Goal: Task Accomplishment & Management: Use online tool/utility

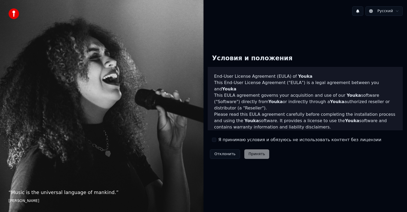
click at [278, 139] on label "Я принимаю условия и обязуюсь не использовать контент без лицензии" at bounding box center [299, 140] width 163 height 6
click at [216, 139] on button "Я принимаю условия и обязуюсь не использовать контент без лицензии" at bounding box center [214, 140] width 4 height 4
click at [256, 155] on button "Принять" at bounding box center [256, 155] width 25 height 10
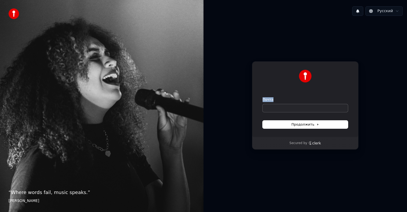
drag, startPoint x: 289, startPoint y: 102, endPoint x: 284, endPoint y: 105, distance: 5.3
click at [284, 105] on div "Почта" at bounding box center [304, 104] width 85 height 15
click at [284, 105] on input "Почта" at bounding box center [304, 108] width 85 height 8
click at [262, 97] on button "submit" at bounding box center [262, 97] width 0 height 0
type input "**********"
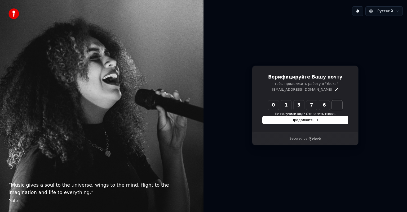
type input "******"
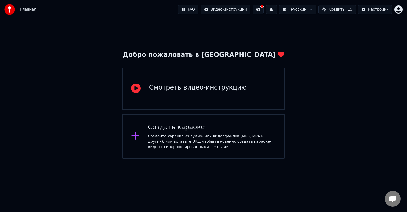
click at [135, 126] on div "Создать караоке Создайте караоке из аудио- или видеофайлов (MP3, MP4 и других),…" at bounding box center [203, 136] width 163 height 44
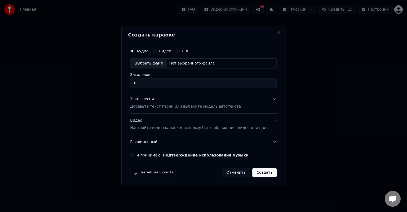
type input "*"
click at [261, 172] on button "Создать" at bounding box center [264, 173] width 24 height 10
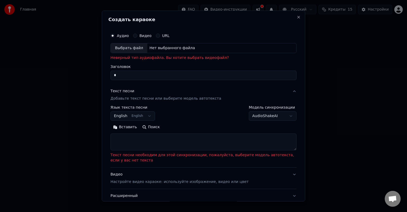
click at [134, 44] on div "Выбрать файл" at bounding box center [129, 48] width 37 height 10
click at [291, 17] on div "**********" at bounding box center [203, 106] width 203 height 191
click at [296, 15] on button "Close" at bounding box center [298, 17] width 4 height 4
select select
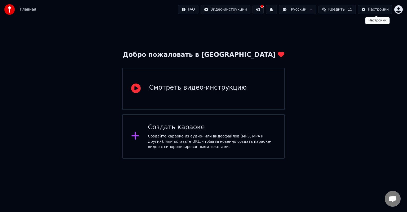
click at [367, 12] on button "Настройки" at bounding box center [375, 10] width 34 height 10
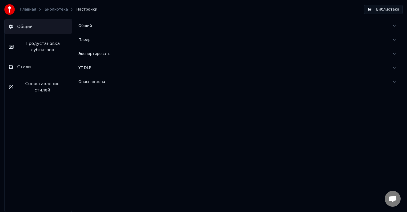
click at [85, 26] on div "Общий" at bounding box center [232, 25] width 309 height 5
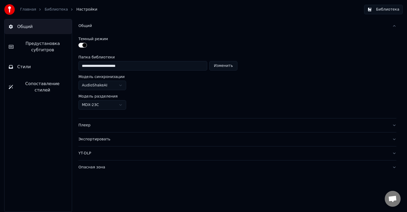
click at [83, 124] on div "Плеер" at bounding box center [232, 125] width 309 height 5
